Goal: Task Accomplishment & Management: Complete application form

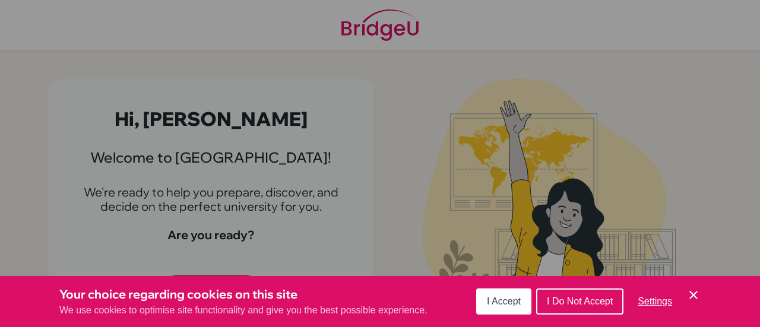
click at [517, 309] on button "I Accept" at bounding box center [503, 302] width 55 height 26
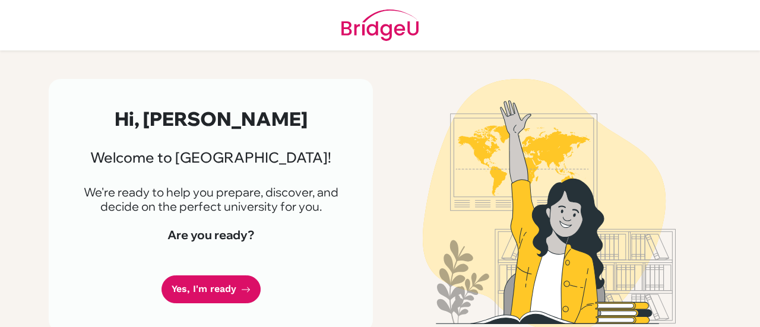
scroll to position [14, 0]
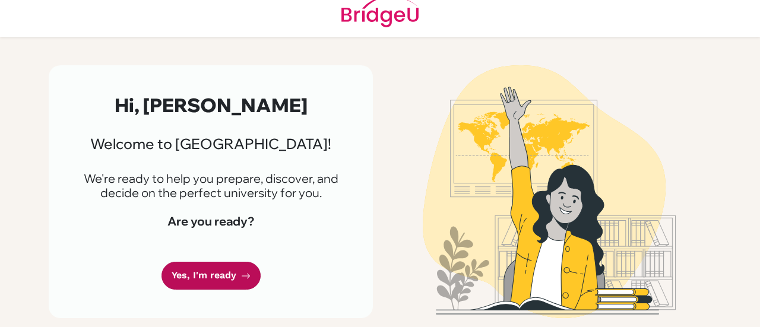
click at [200, 263] on link "Yes, I'm ready" at bounding box center [211, 276] width 99 height 28
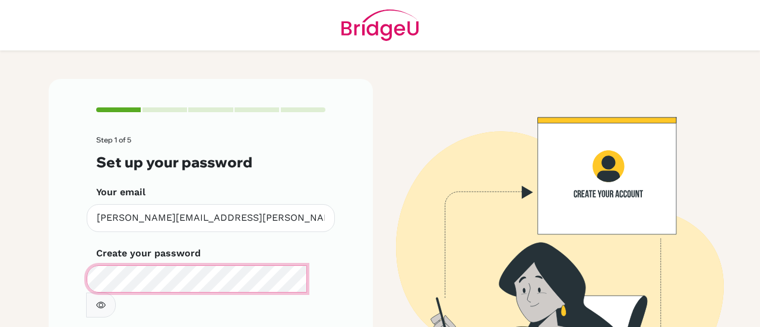
scroll to position [87, 0]
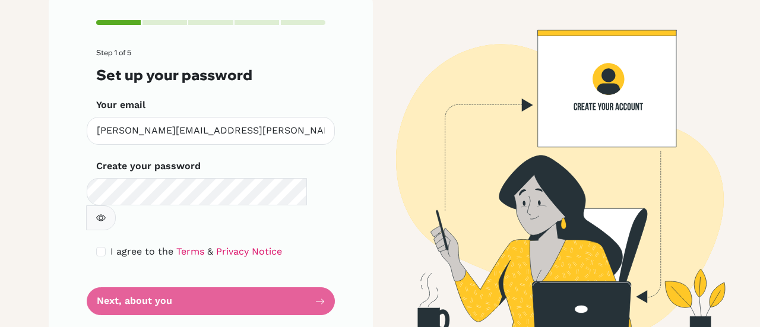
click at [191, 279] on form "Step 1 of 5 Set up your password Your email marcus.lim@students.hope.edu.kh Inv…" at bounding box center [210, 182] width 229 height 267
click at [318, 278] on form "Step 1 of 5 Set up your password Your email marcus.lim@students.hope.edu.kh Inv…" at bounding box center [210, 182] width 229 height 267
click at [210, 242] on form "Step 1 of 5 Set up your password Your email marcus.lim@students.hope.edu.kh Inv…" at bounding box center [210, 182] width 229 height 267
click at [116, 206] on button "button" at bounding box center [101, 218] width 30 height 25
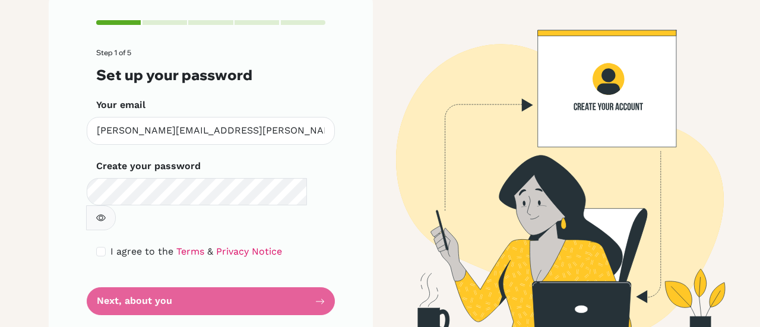
click at [276, 262] on form "Step 1 of 5 Set up your password Your email marcus.lim@students.hope.edu.kh Inv…" at bounding box center [210, 182] width 229 height 267
click at [295, 272] on form "Step 1 of 5 Set up your password Your email marcus.lim@students.hope.edu.kh Inv…" at bounding box center [210, 182] width 229 height 267
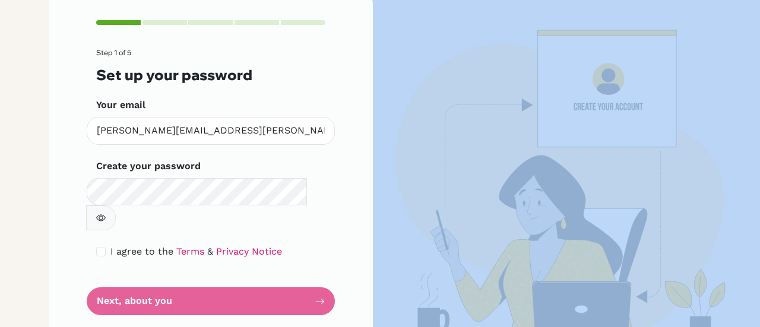
click at [295, 272] on form "Step 1 of 5 Set up your password Your email marcus.lim@students.hope.edu.kh Inv…" at bounding box center [210, 182] width 229 height 267
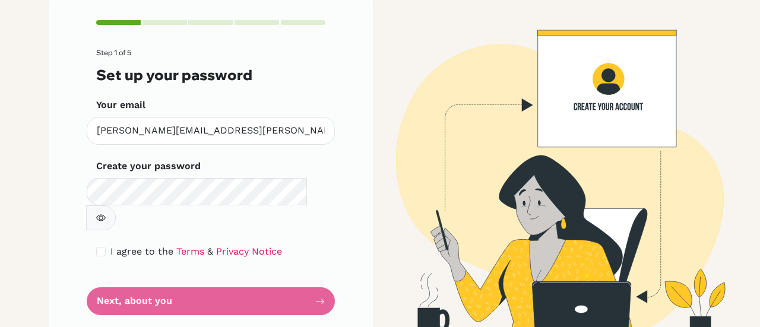
click at [307, 280] on form "Step 1 of 5 Set up your password Your email marcus.lim@students.hope.edu.kh Inv…" at bounding box center [210, 182] width 229 height 267
click at [144, 246] on span "I agree to the" at bounding box center [141, 251] width 63 height 11
click at [255, 282] on form "Step 1 of 5 Set up your password Your email marcus.lim@students.hope.edu.kh Inv…" at bounding box center [210, 182] width 229 height 267
click at [318, 277] on form "Step 1 of 5 Set up your password Your email marcus.lim@students.hope.edu.kh Inv…" at bounding box center [210, 182] width 229 height 267
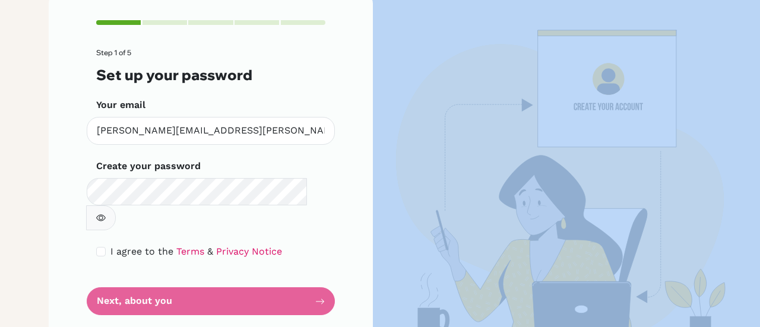
click at [318, 277] on form "Step 1 of 5 Set up your password Your email marcus.lim@students.hope.edu.kh Inv…" at bounding box center [210, 182] width 229 height 267
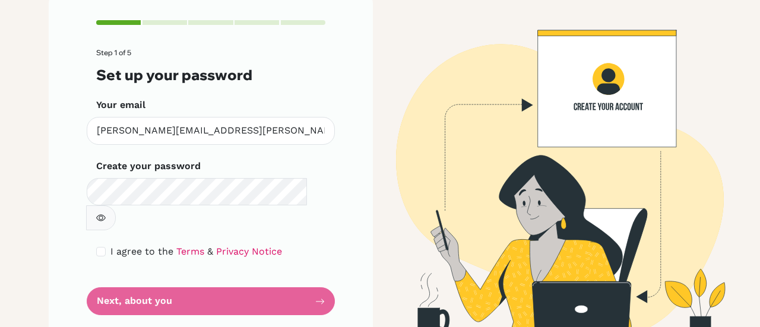
click at [318, 277] on form "Step 1 of 5 Set up your password Your email marcus.lim@students.hope.edu.kh Inv…" at bounding box center [210, 182] width 229 height 267
click at [314, 305] on div "Step 1 of 5 Set up your password Your email marcus.lim@students.hope.edu.kh Inv…" at bounding box center [211, 168] width 324 height 352
click at [106, 213] on icon "button" at bounding box center [101, 218] width 10 height 10
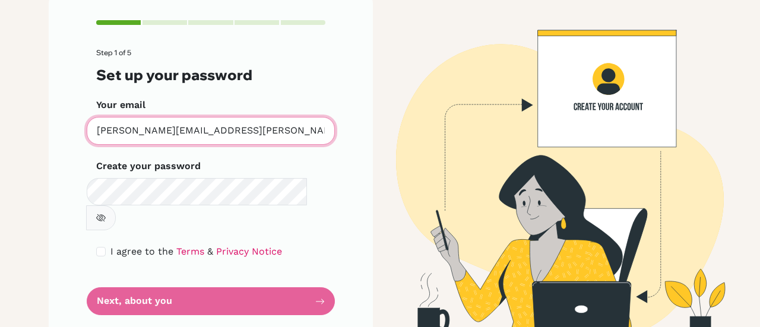
click at [241, 118] on input "marcus.lim@students.hope.edu.kh" at bounding box center [211, 131] width 248 height 28
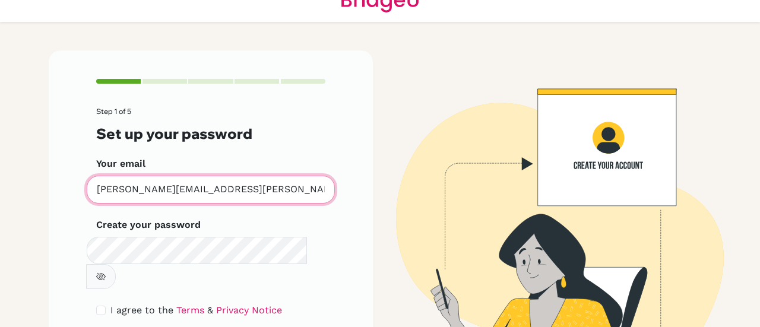
scroll to position [26, 0]
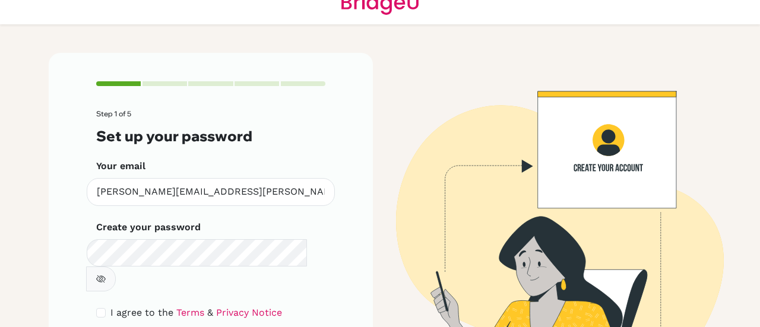
click at [170, 121] on form "Step 1 of 5 Set up your password Your email marcus.lim@students.hope.edu.kh Inv…" at bounding box center [210, 243] width 229 height 267
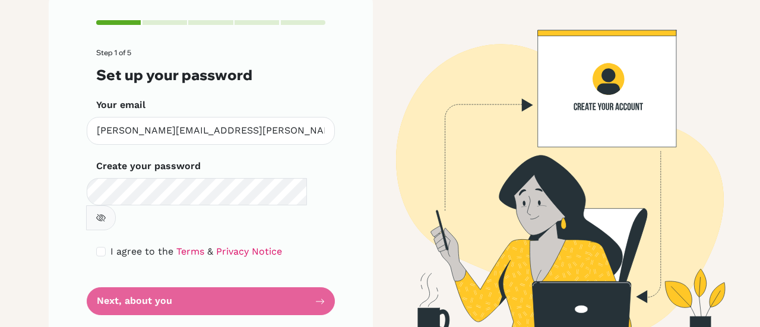
click at [116, 206] on button "button" at bounding box center [101, 218] width 30 height 25
click at [264, 270] on form "Step 1 of 5 Set up your password Your email marcus.lim@students.hope.edu.kh Inv…" at bounding box center [210, 182] width 229 height 267
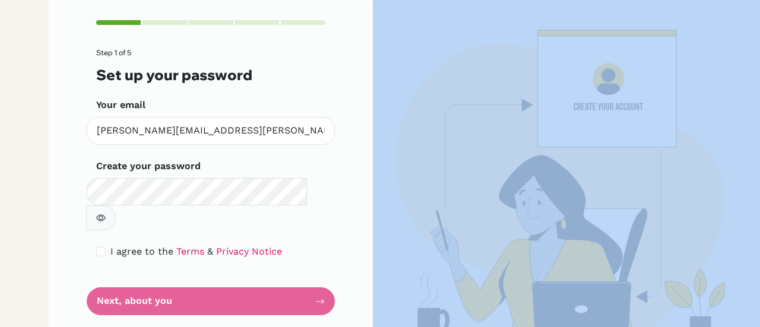
click at [264, 270] on form "Step 1 of 5 Set up your password Your email marcus.lim@students.hope.edu.kh Inv…" at bounding box center [210, 182] width 229 height 267
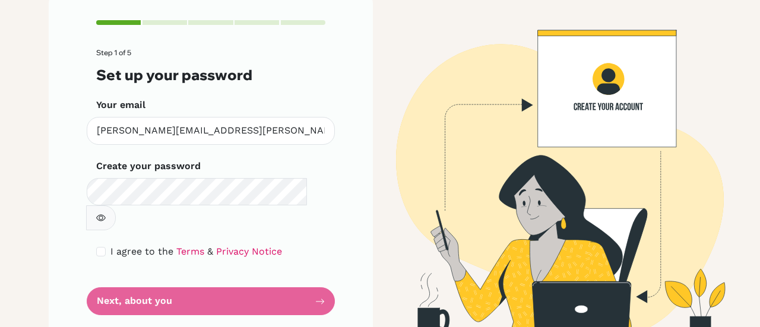
click at [323, 283] on div "Step 1 of 5 Set up your password Your email marcus.lim@students.hope.edu.kh Inv…" at bounding box center [211, 168] width 324 height 352
click at [232, 295] on div "Step 1 of 5 Set up your password Your email marcus.lim@students.hope.edu.kh Inv…" at bounding box center [211, 168] width 324 height 352
click at [241, 273] on form "Step 1 of 5 Set up your password Your email marcus.lim@students.hope.edu.kh Inv…" at bounding box center [210, 182] width 229 height 267
click at [61, 157] on div "Step 1 of 5 Set up your password Your email marcus.lim@students.hope.edu.kh Inv…" at bounding box center [211, 168] width 324 height 352
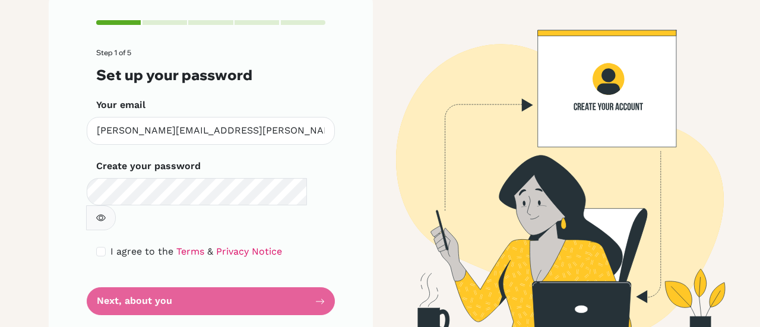
click at [80, 154] on div "Step 1 of 5 Set up your password Your email marcus.lim@students.hope.edu.kh Inv…" at bounding box center [211, 168] width 324 height 352
click at [214, 273] on form "Step 1 of 5 Set up your password Your email marcus.lim@students.hope.edu.kh Inv…" at bounding box center [210, 182] width 229 height 267
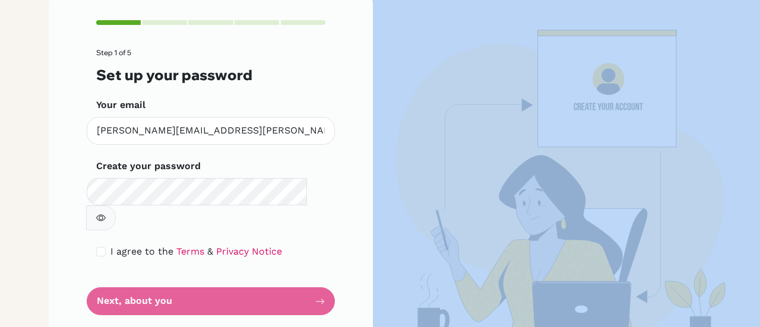
click at [214, 273] on form "Step 1 of 5 Set up your password Your email marcus.lim@students.hope.edu.kh Inv…" at bounding box center [210, 182] width 229 height 267
